Goal: Information Seeking & Learning: Learn about a topic

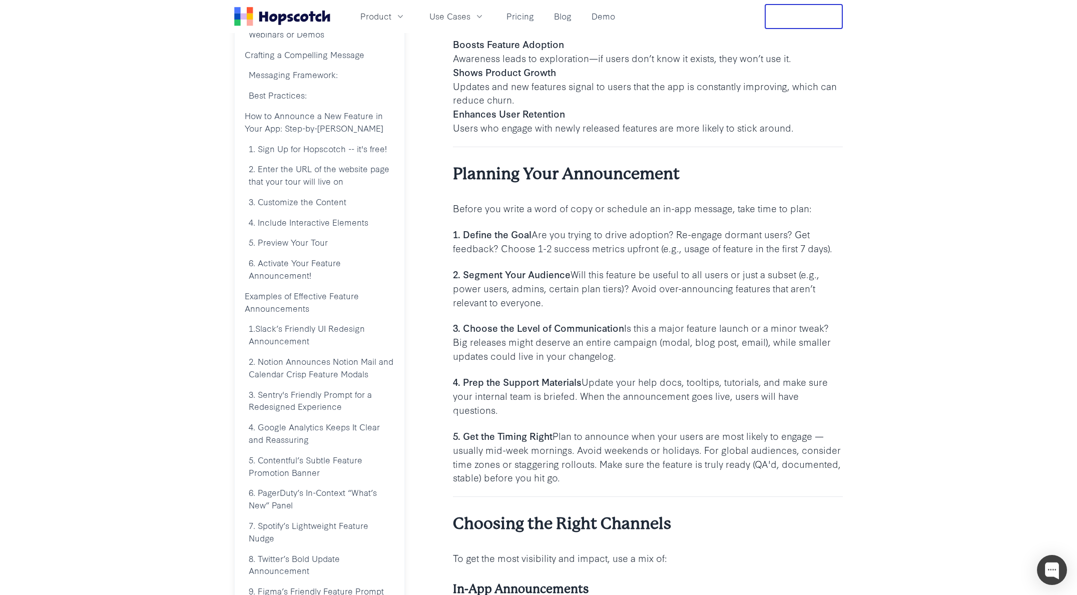
scroll to position [746, 0]
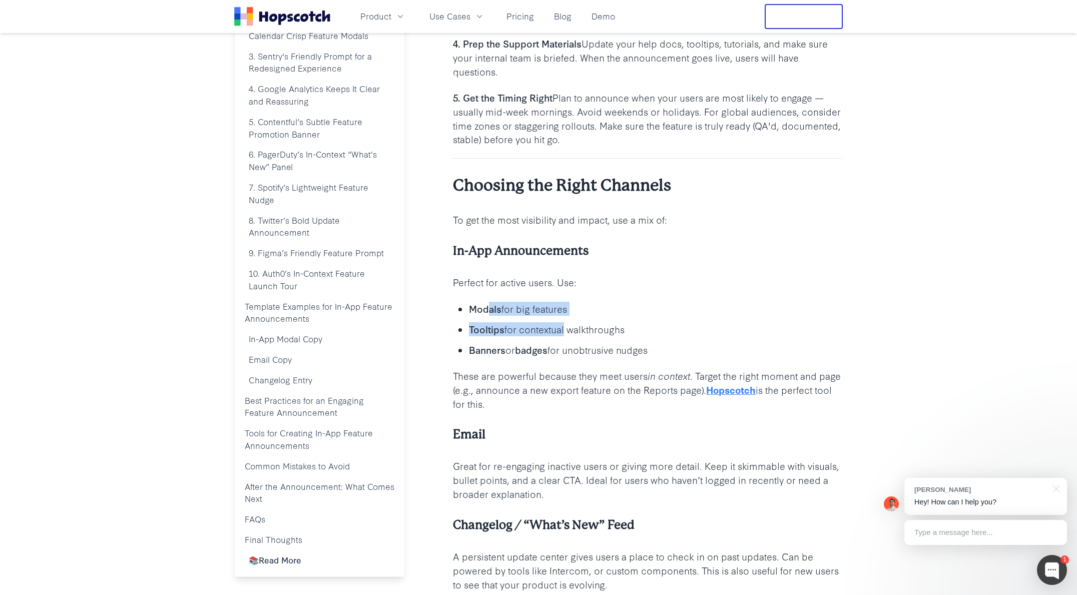
drag, startPoint x: 492, startPoint y: 306, endPoint x: 562, endPoint y: 324, distance: 72.3
click at [562, 324] on ul "Modals for big features Tooltips for contextual walkthroughs Banners or badges …" at bounding box center [648, 329] width 390 height 56
click at [562, 324] on p "Tooltips for contextual walkthroughs" at bounding box center [656, 329] width 374 height 14
drag, startPoint x: 467, startPoint y: 318, endPoint x: 550, endPoint y: 336, distance: 84.5
click at [550, 336] on ul "Modals for big features Tooltips for contextual walkthroughs Banners or badges …" at bounding box center [648, 329] width 390 height 56
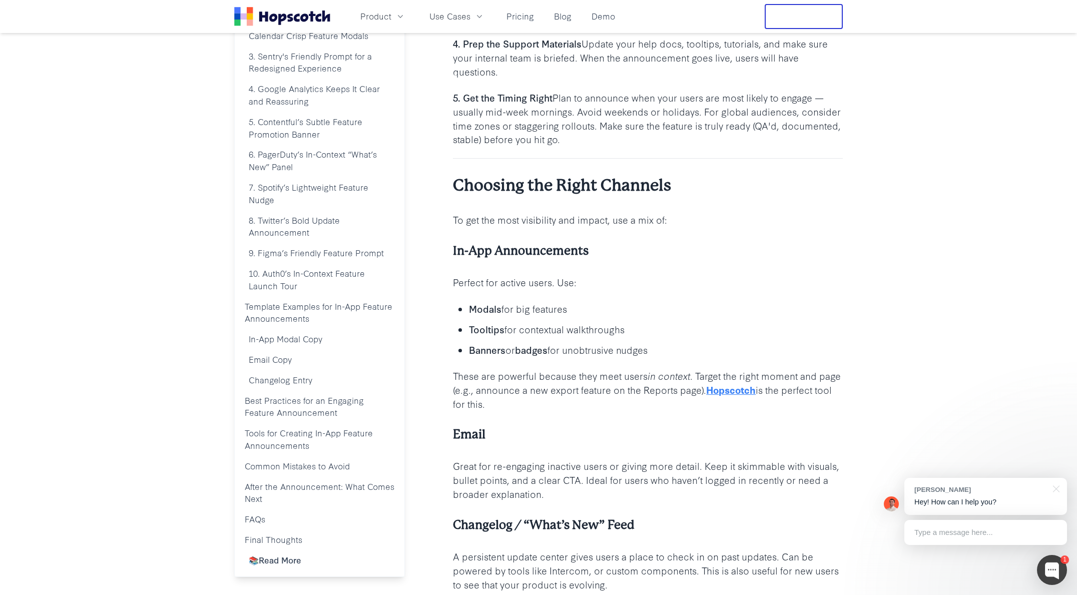
click at [550, 336] on ul "Modals for big features Tooltips for contextual walkthroughs Banners or badges …" at bounding box center [648, 329] width 390 height 56
drag, startPoint x: 550, startPoint y: 336, endPoint x: 523, endPoint y: 330, distance: 27.7
click at [523, 330] on ul "Modals for big features Tooltips for contextual walkthroughs Banners or badges …" at bounding box center [648, 329] width 390 height 56
click at [523, 330] on p "Tooltips for contextual walkthroughs" at bounding box center [656, 329] width 374 height 14
drag, startPoint x: 523, startPoint y: 330, endPoint x: 619, endPoint y: 340, distance: 96.6
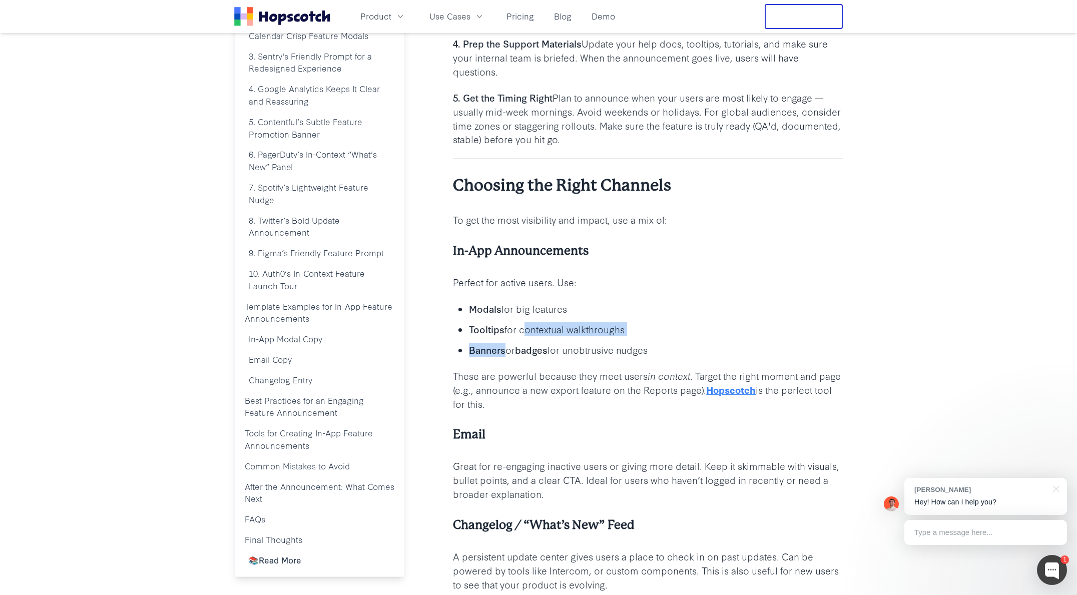
click at [619, 340] on ul "Modals for big features Tooltips for contextual walkthroughs Banners or badges …" at bounding box center [648, 329] width 390 height 56
drag, startPoint x: 619, startPoint y: 340, endPoint x: 624, endPoint y: 348, distance: 9.9
click at [624, 348] on ul "Modals for big features Tooltips for contextual walkthroughs Banners or badges …" at bounding box center [648, 329] width 390 height 56
click at [624, 348] on p "Banners or badges for unobtrusive nudges" at bounding box center [656, 350] width 374 height 14
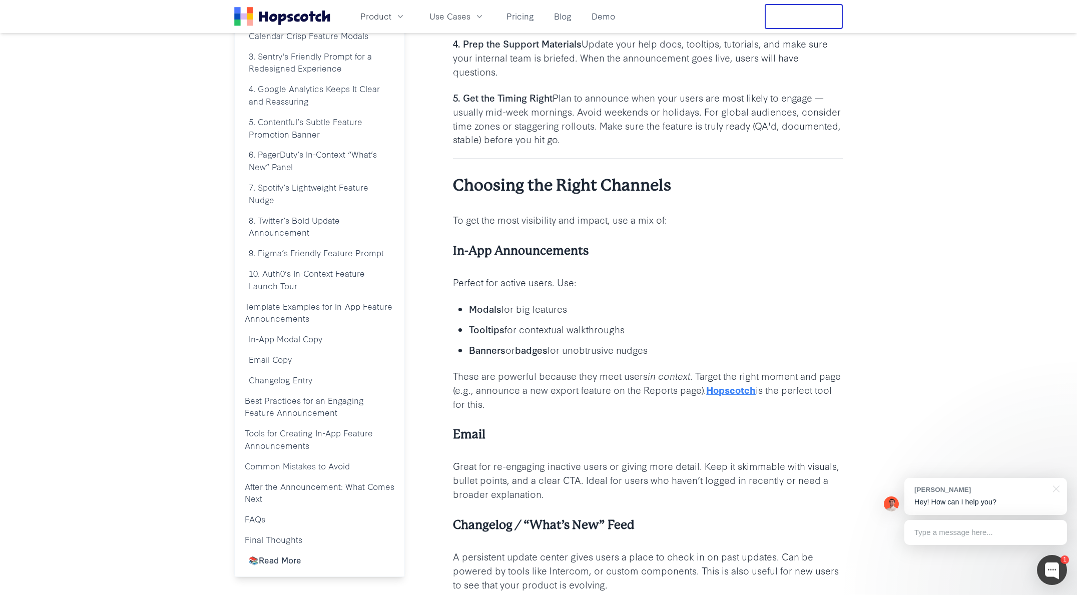
drag, startPoint x: 624, startPoint y: 348, endPoint x: 606, endPoint y: 335, distance: 22.5
click at [606, 335] on ul "Modals for big features Tooltips for contextual walkthroughs Banners or badges …" at bounding box center [648, 329] width 390 height 56
click at [606, 335] on p "Tooltips for contextual walkthroughs" at bounding box center [656, 329] width 374 height 14
drag, startPoint x: 606, startPoint y: 335, endPoint x: 620, endPoint y: 348, distance: 19.1
click at [620, 348] on ul "Modals for big features Tooltips for contextual walkthroughs Banners or badges …" at bounding box center [648, 329] width 390 height 56
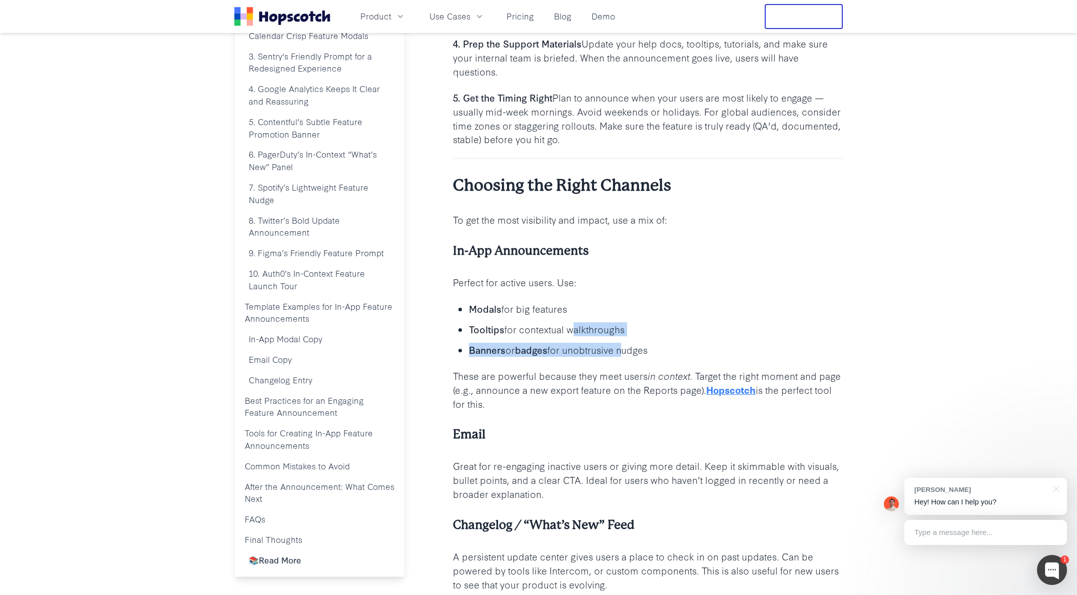
click at [620, 348] on p "Banners or badges for unobtrusive nudges" at bounding box center [656, 350] width 374 height 14
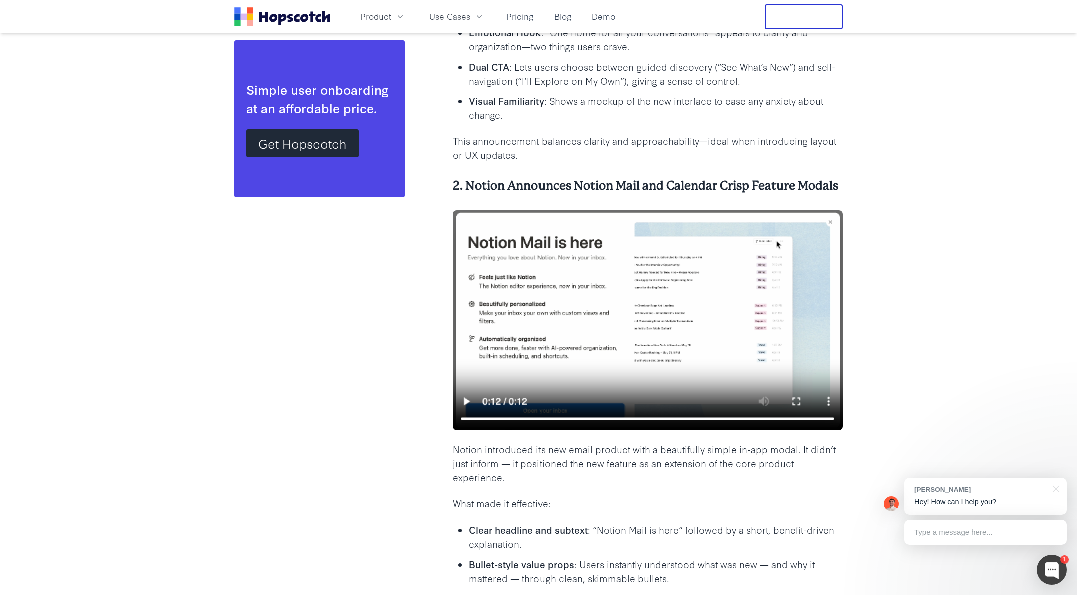
scroll to position [3350, 0]
click at [468, 401] on img at bounding box center [648, 321] width 390 height 221
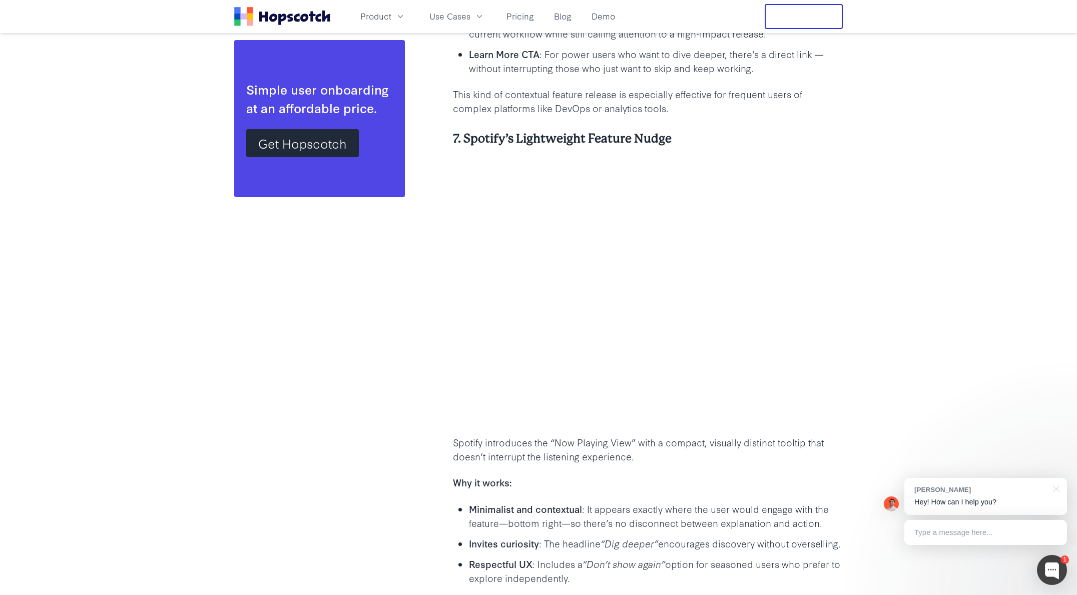
scroll to position [6560, 0]
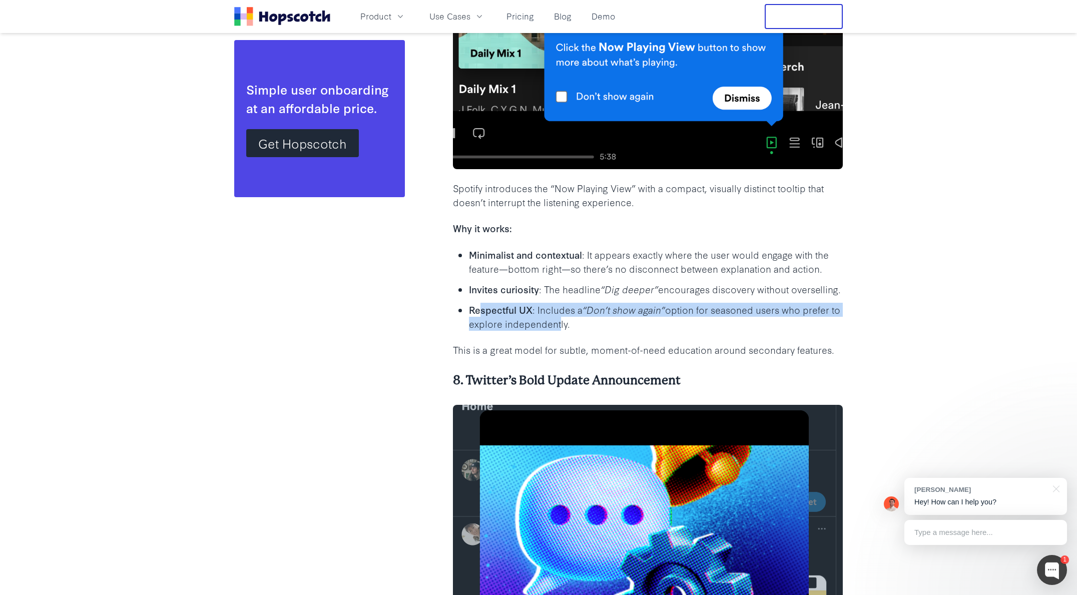
drag, startPoint x: 479, startPoint y: 321, endPoint x: 569, endPoint y: 339, distance: 92.4
click at [569, 331] on p "Respectful UX : Includes a “Don’t show again” option for seasoned users who pre…" at bounding box center [656, 317] width 374 height 28
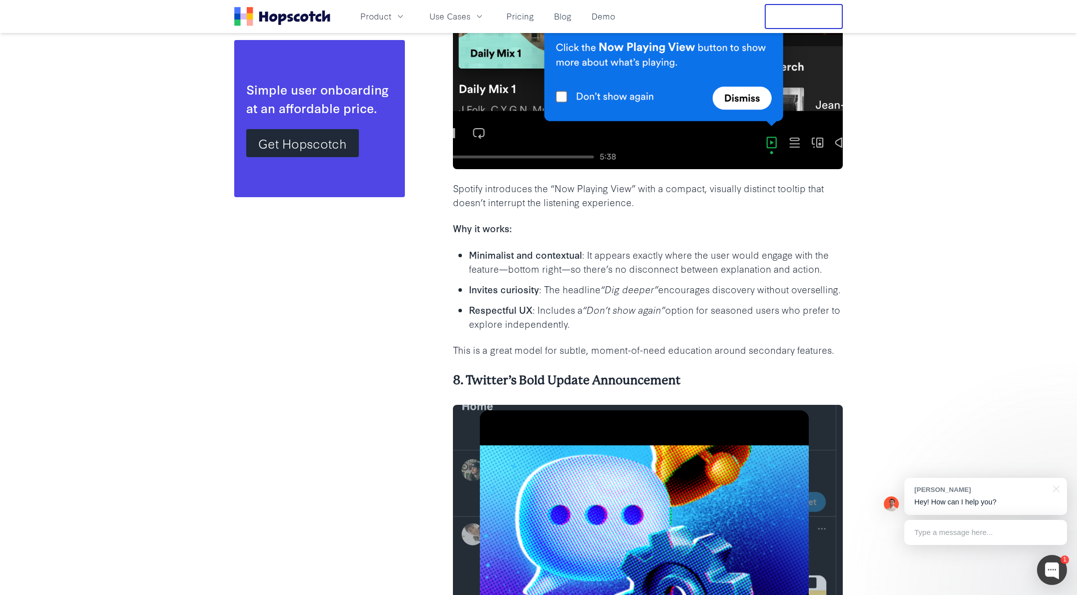
drag, startPoint x: 569, startPoint y: 339, endPoint x: 510, endPoint y: 306, distance: 68.1
click at [510, 306] on ul "Minimalist and contextual : It appears exactly where the user would engage with…" at bounding box center [648, 288] width 390 height 83
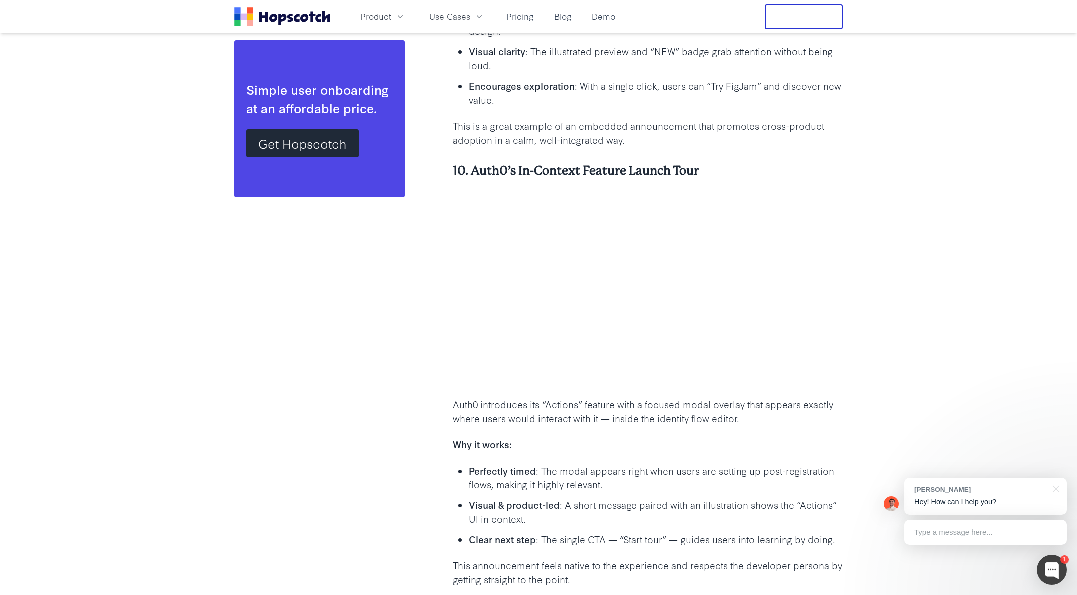
scroll to position [7967, 0]
